Goal: Find specific page/section: Find specific page/section

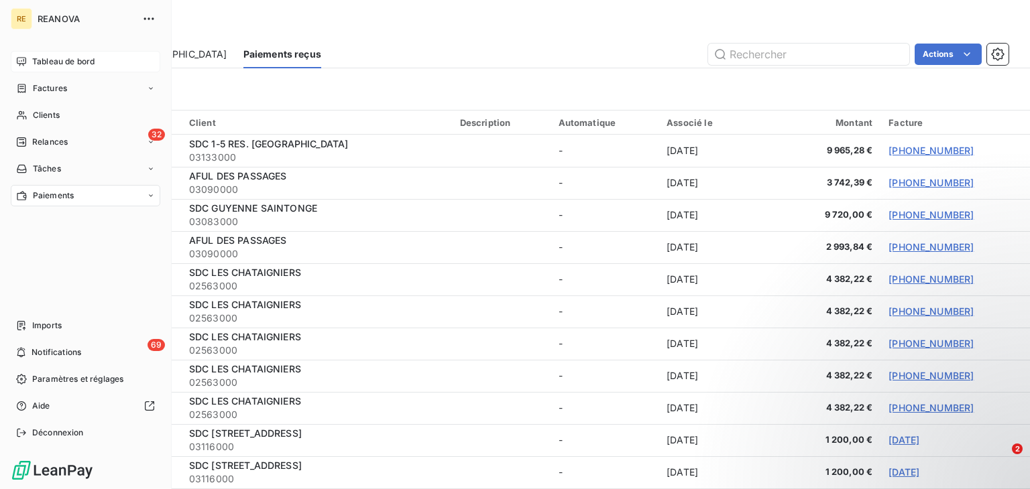
click at [32, 62] on span "Tableau de bord" at bounding box center [63, 62] width 62 height 12
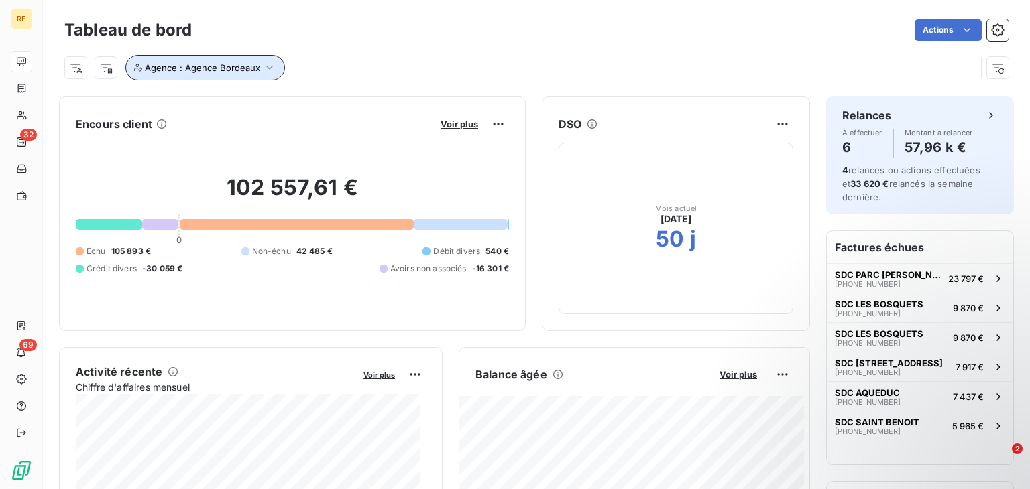
click at [268, 68] on icon "button" at bounding box center [269, 68] width 7 height 4
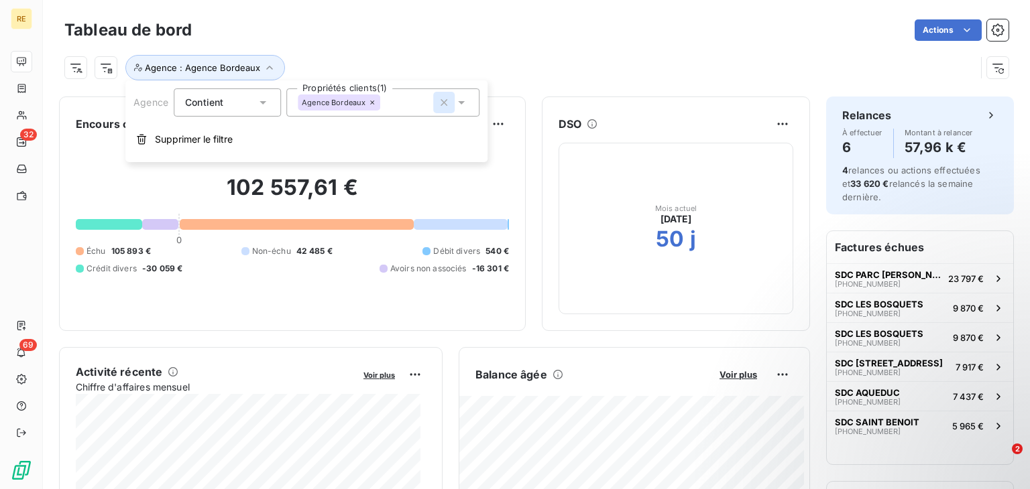
click at [448, 105] on icon "button" at bounding box center [443, 102] width 13 height 13
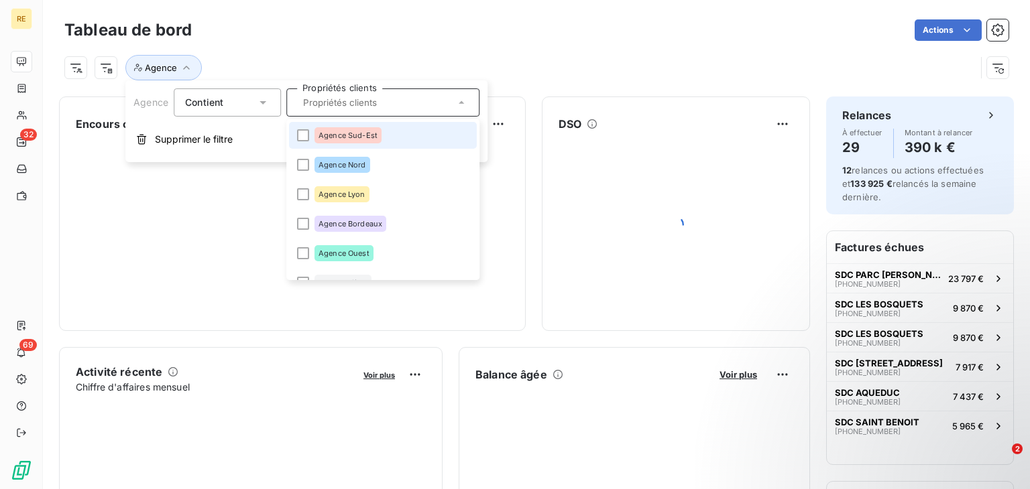
click at [569, 45] on div "Agence" at bounding box center [536, 62] width 944 height 36
